Goal: Go to known website: Go to known website

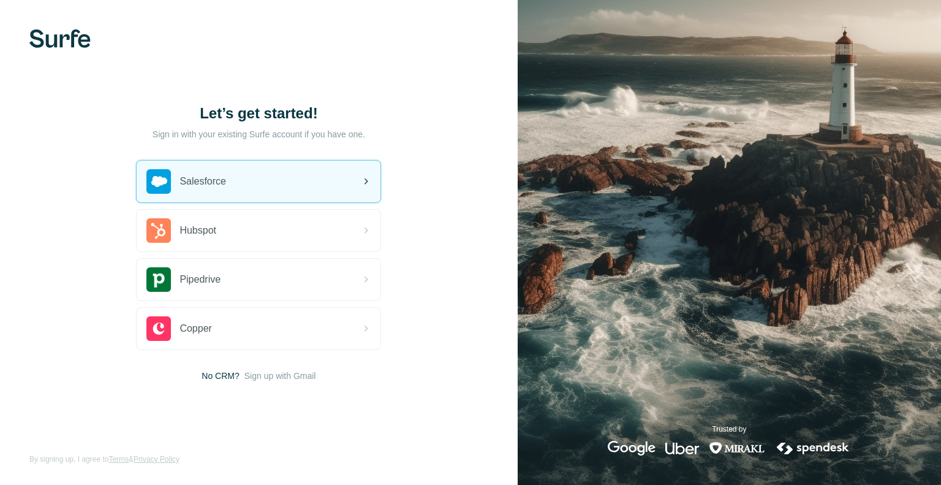
click at [226, 166] on div "Salesforce" at bounding box center [259, 181] width 244 height 42
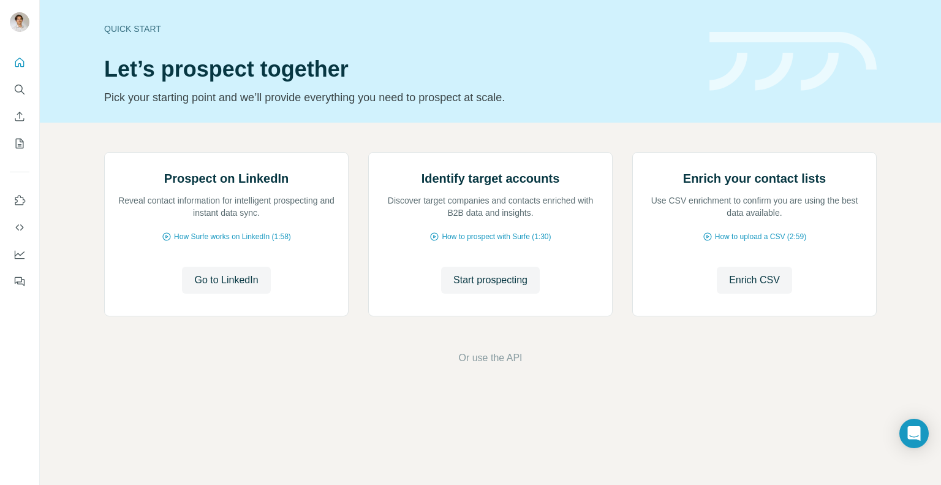
scroll to position [44, 0]
click at [228, 287] on span "Go to LinkedIn" at bounding box center [226, 280] width 64 height 15
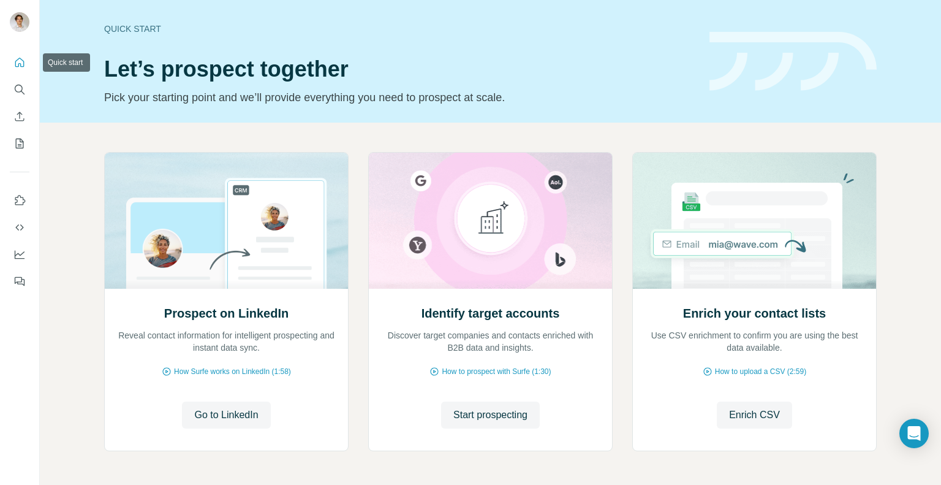
click at [20, 68] on icon "Quick start" at bounding box center [19, 62] width 12 height 12
click at [209, 406] on button "Go to LinkedIn" at bounding box center [226, 414] width 88 height 27
click at [216, 420] on span "Go to LinkedIn" at bounding box center [226, 414] width 64 height 15
